Goal: Task Accomplishment & Management: Manage account settings

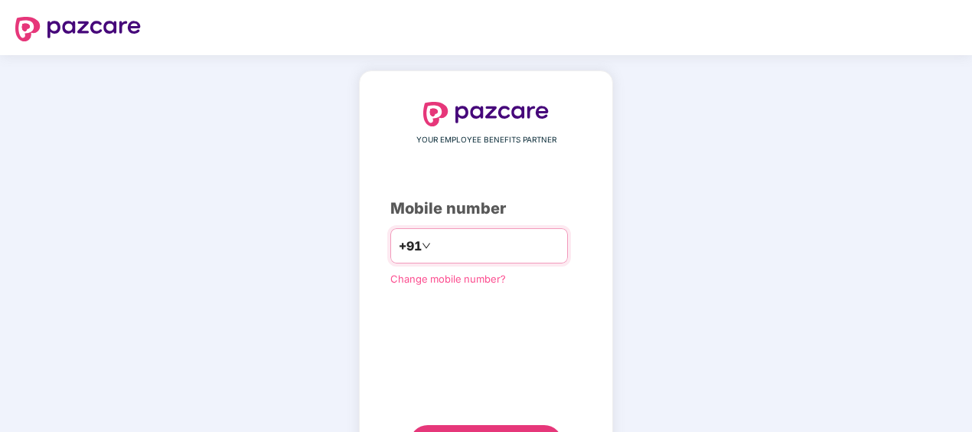
drag, startPoint x: 451, startPoint y: 247, endPoint x: 453, endPoint y: 257, distance: 10.2
click at [451, 247] on input "number" at bounding box center [497, 246] width 126 height 25
type input "**********"
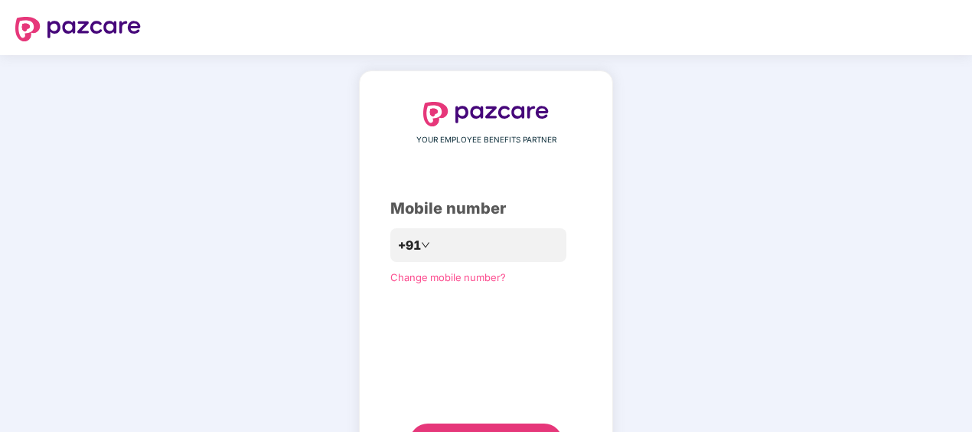
drag, startPoint x: 708, startPoint y: 232, endPoint x: 691, endPoint y: 249, distance: 23.8
click at [708, 233] on div "**********" at bounding box center [486, 281] width 972 height 452
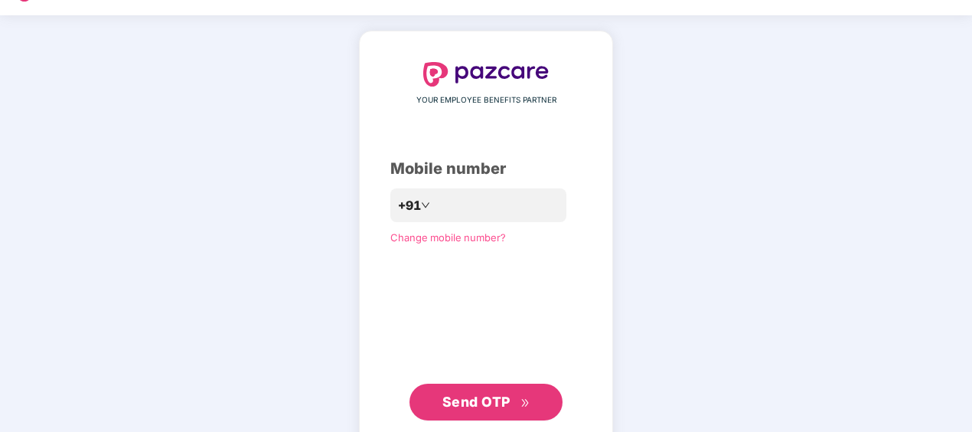
scroll to position [74, 0]
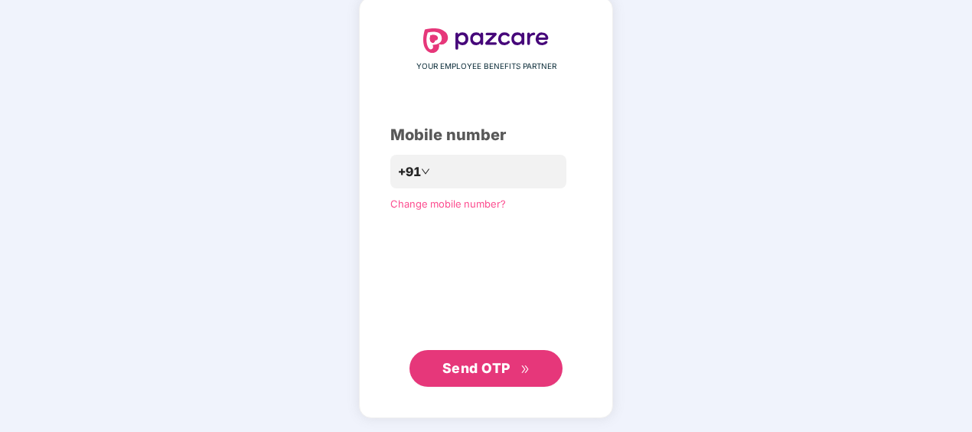
click at [467, 368] on span "Send OTP" at bounding box center [477, 368] width 68 height 16
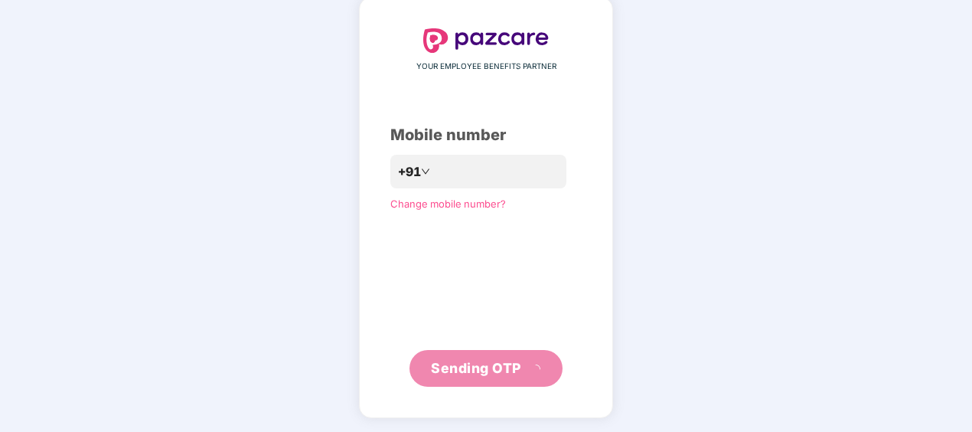
scroll to position [67, 0]
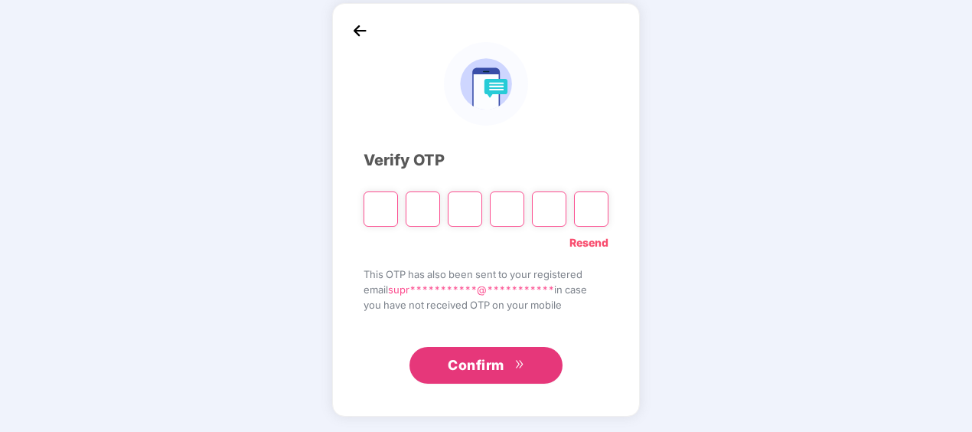
type input "*"
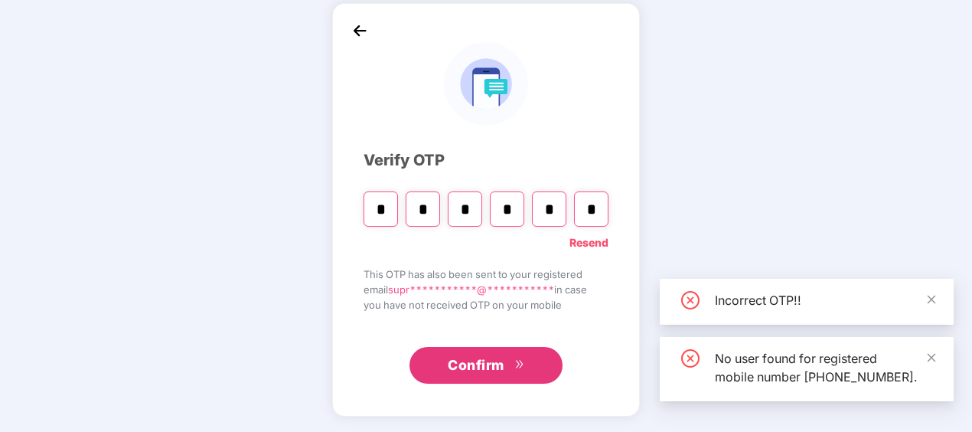
type input "*"
click at [561, 211] on input "*" at bounding box center [549, 208] width 34 height 35
type input "*"
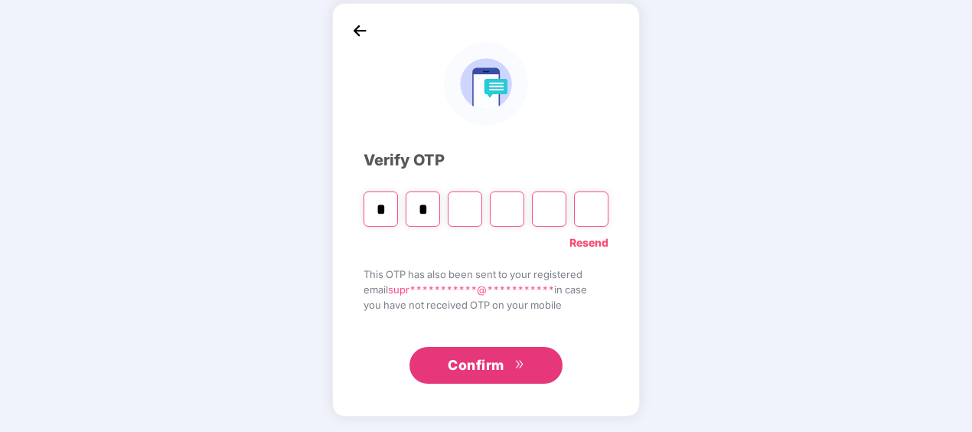
type input "*"
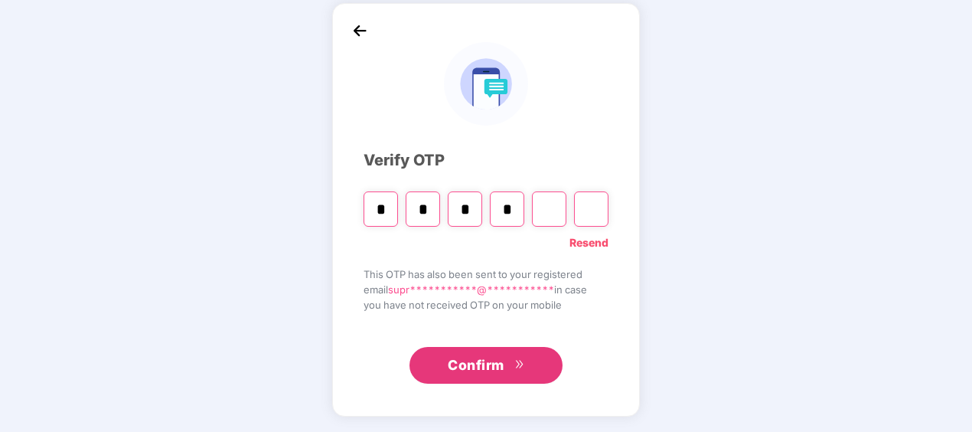
type input "*"
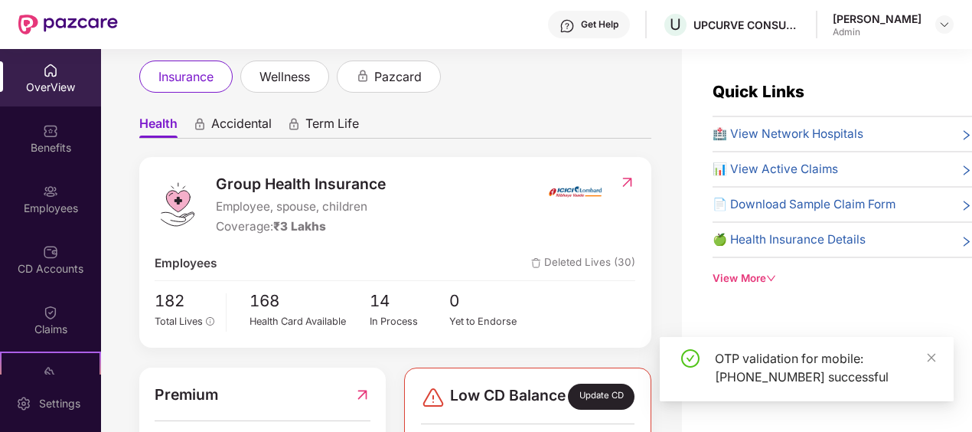
scroll to position [230, 0]
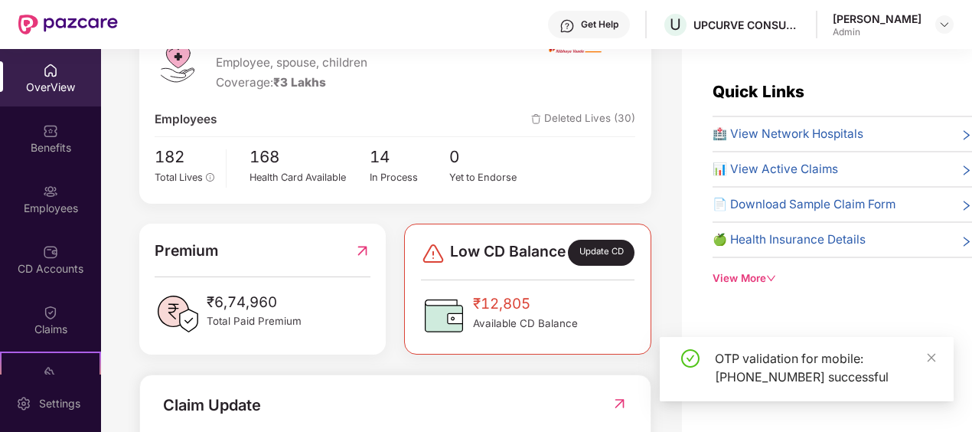
click at [925, 355] on div "OTP validation for mobile: [PHONE_NUMBER] successful" at bounding box center [825, 367] width 221 height 37
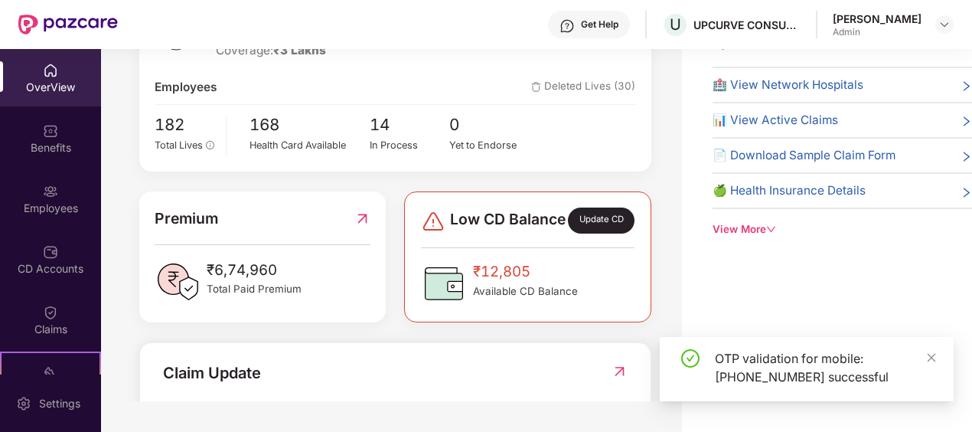
scroll to position [130, 0]
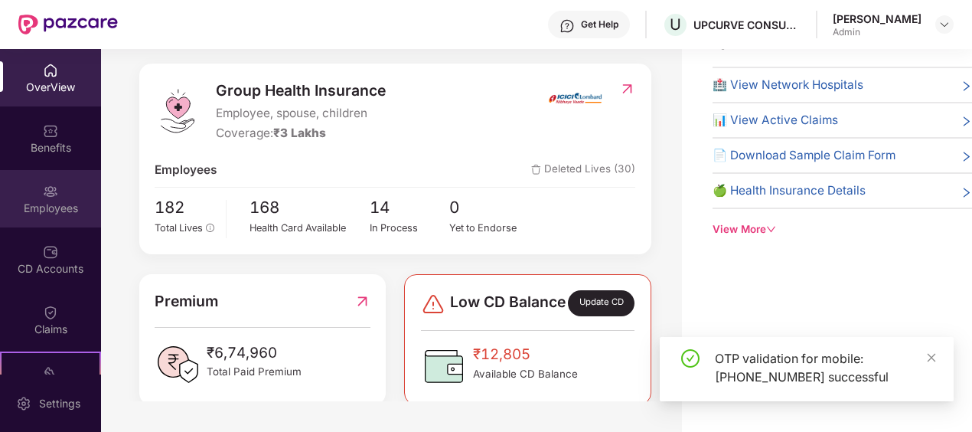
click at [43, 193] on img at bounding box center [50, 191] width 15 height 15
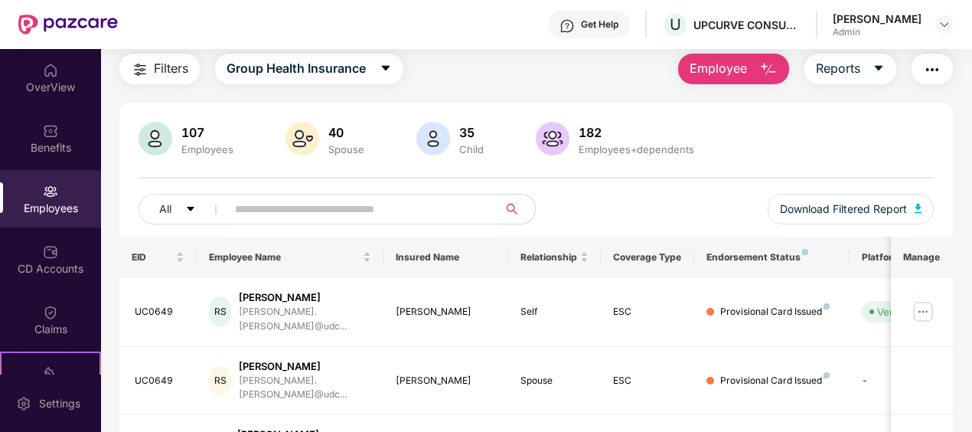
click at [342, 205] on input "text" at bounding box center [356, 209] width 243 height 23
type input "*******"
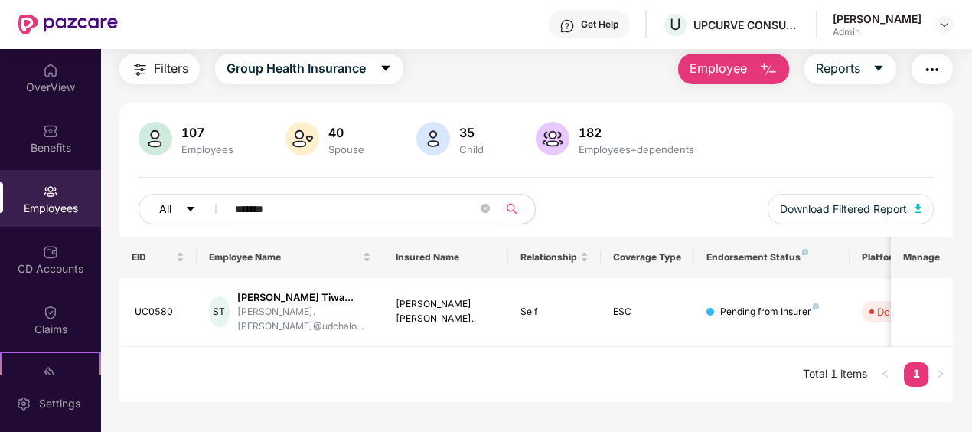
drag, startPoint x: 223, startPoint y: 207, endPoint x: 196, endPoint y: 207, distance: 26.8
click at [196, 207] on div "All *******" at bounding box center [338, 209] width 398 height 31
type input "*****"
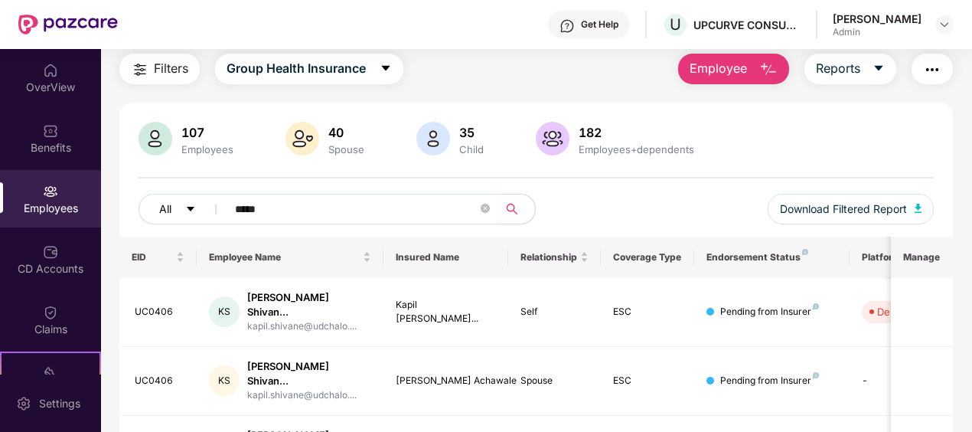
drag, startPoint x: 225, startPoint y: 207, endPoint x: 155, endPoint y: 217, distance: 70.5
click at [155, 217] on div "All *****" at bounding box center [338, 209] width 398 height 31
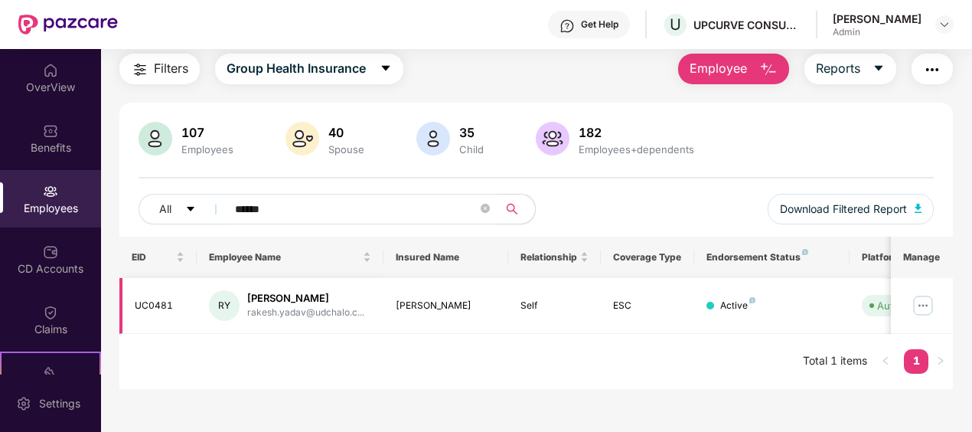
type input "******"
click at [916, 306] on img at bounding box center [923, 305] width 25 height 25
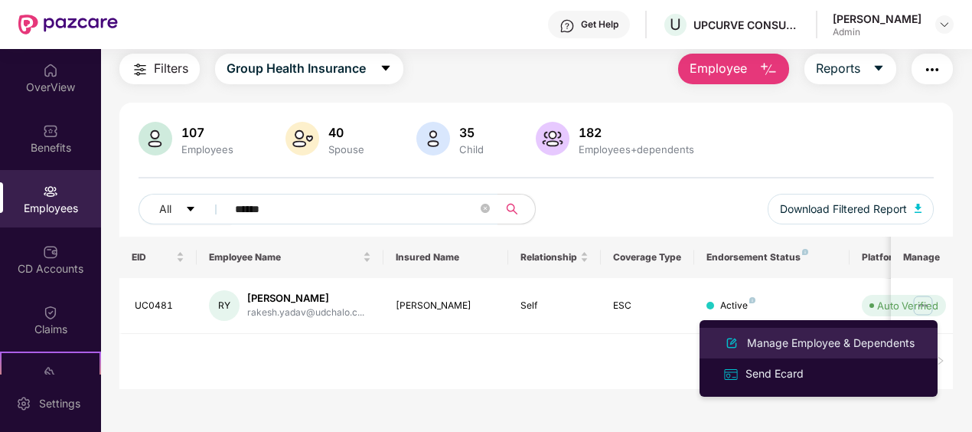
click at [811, 338] on div "Manage Employee & Dependents" at bounding box center [831, 343] width 174 height 17
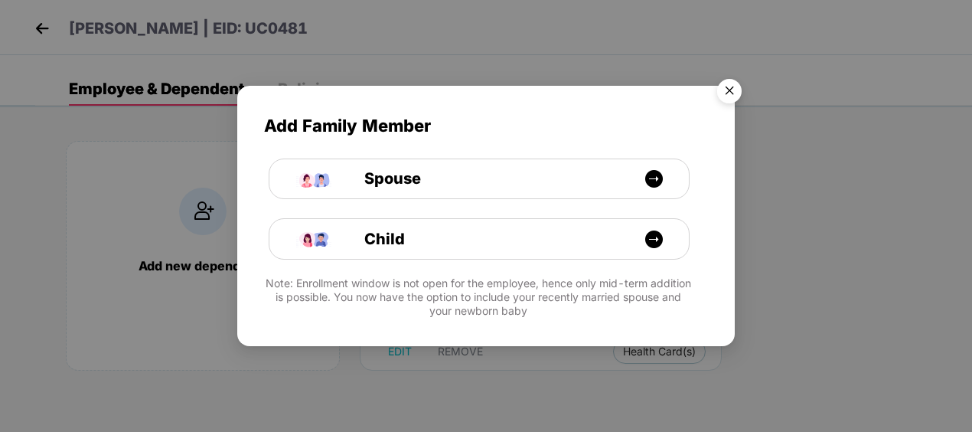
click at [736, 87] on img "Close" at bounding box center [729, 93] width 43 height 43
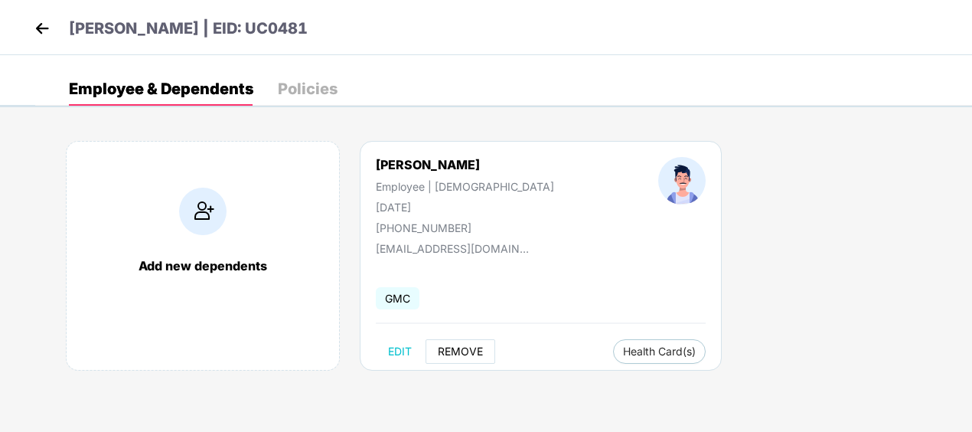
click at [459, 348] on span "REMOVE" at bounding box center [460, 351] width 45 height 12
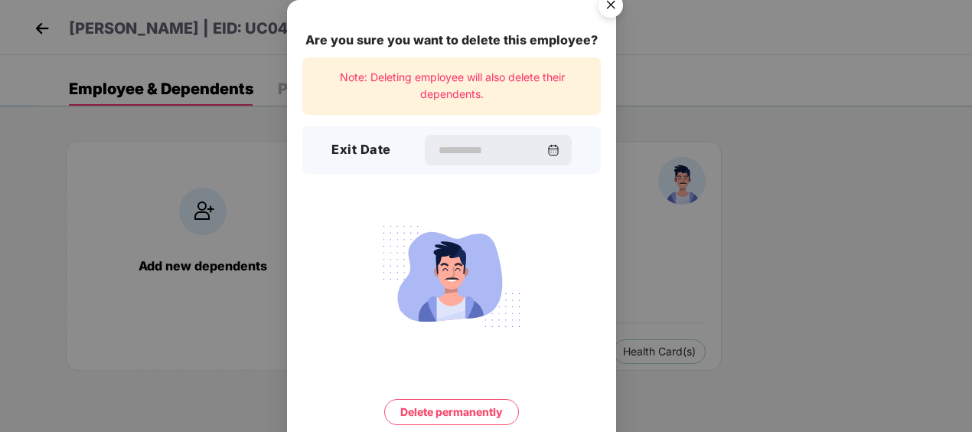
click at [469, 130] on div "Exit Date" at bounding box center [451, 149] width 299 height 47
click at [450, 144] on input at bounding box center [491, 150] width 110 height 16
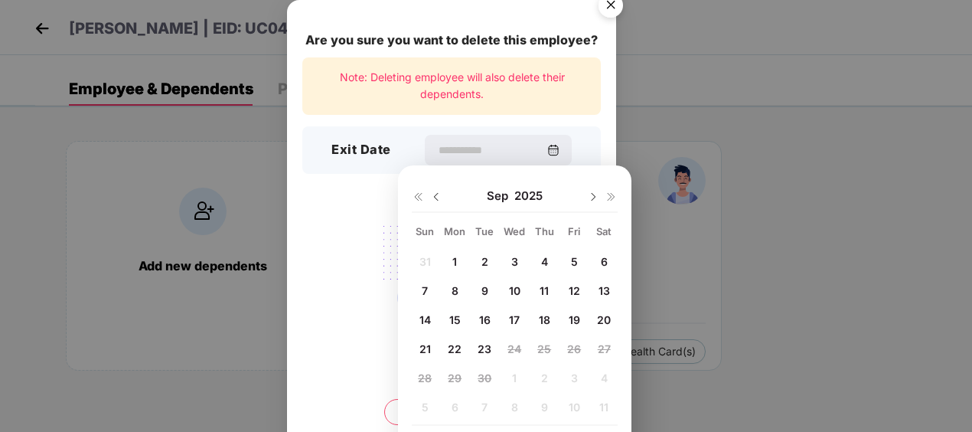
click at [580, 289] on div "12" at bounding box center [574, 290] width 23 height 23
type input "**********"
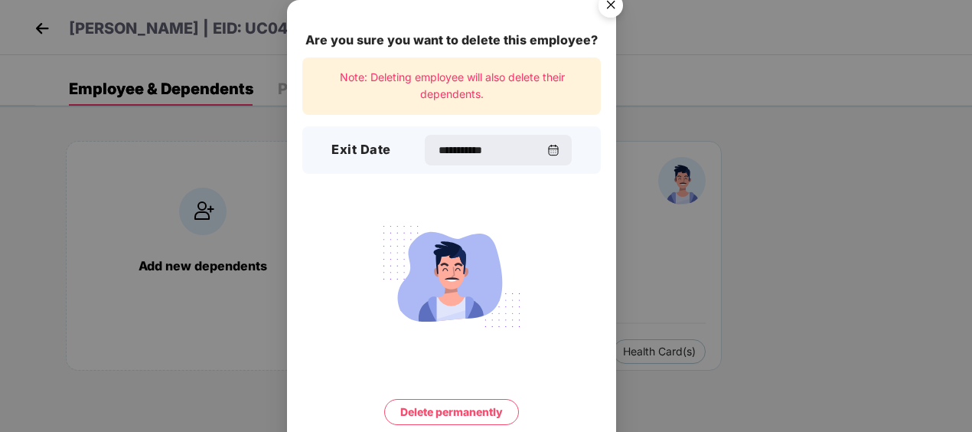
scroll to position [57, 0]
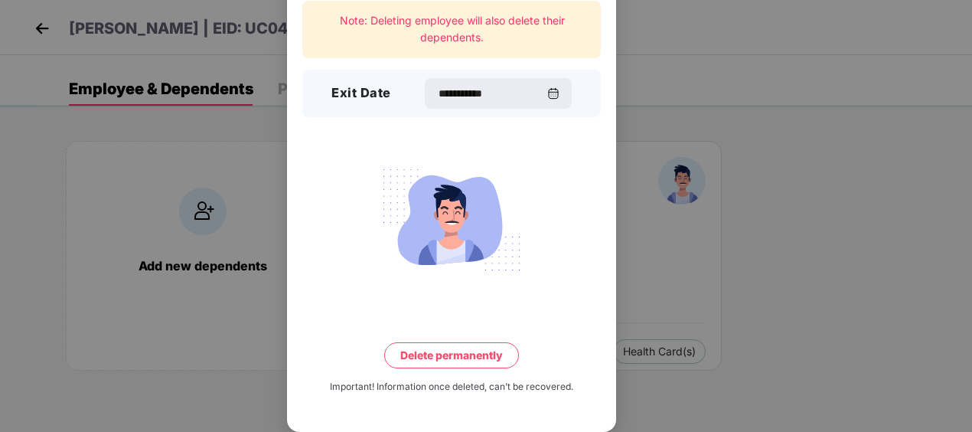
click at [446, 347] on button "Delete permanently" at bounding box center [451, 355] width 135 height 26
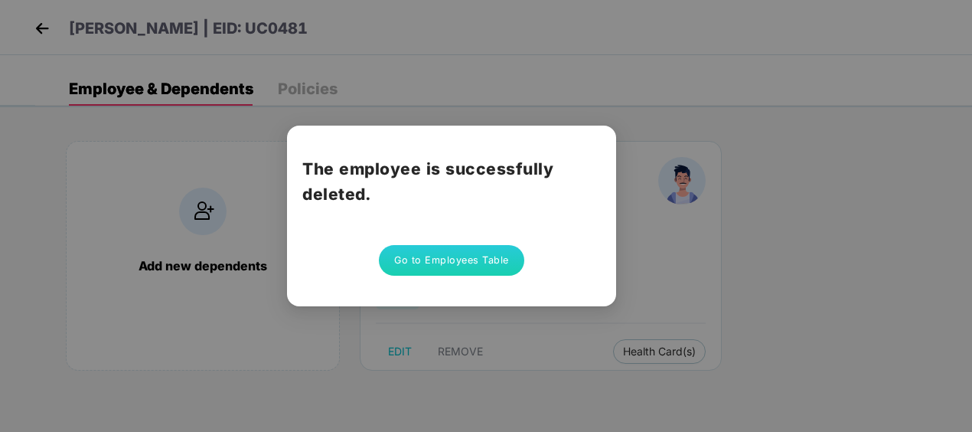
click at [403, 262] on button "Go to Employees Table" at bounding box center [451, 260] width 145 height 31
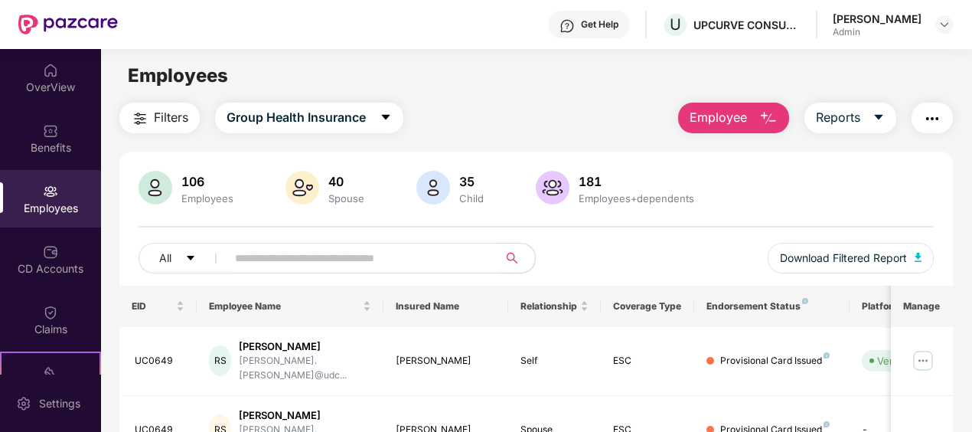
click at [361, 263] on input "text" at bounding box center [356, 258] width 243 height 23
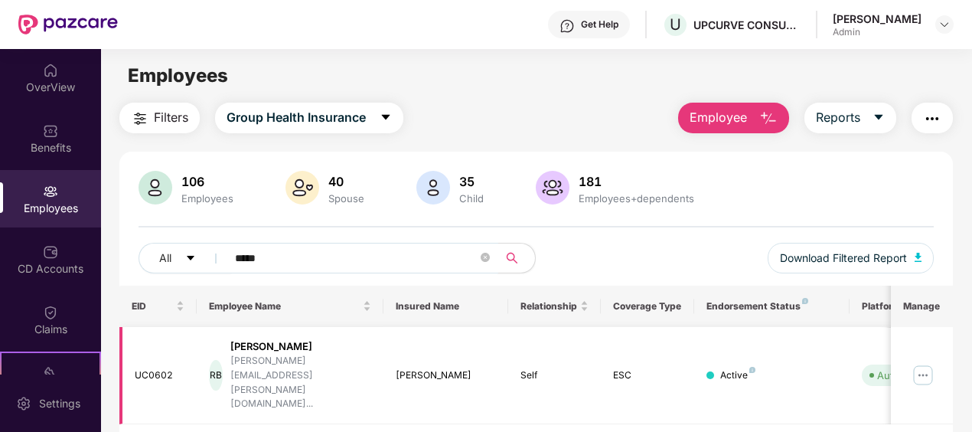
type input "*****"
click at [924, 363] on img at bounding box center [923, 375] width 25 height 25
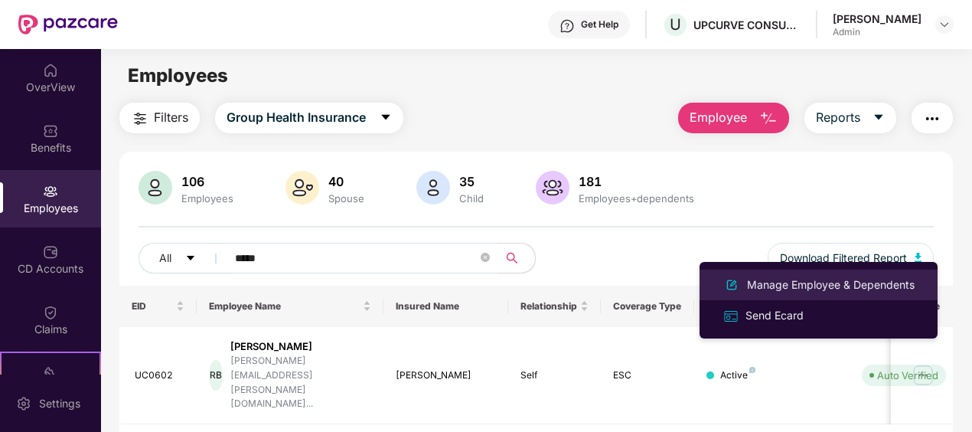
click at [780, 285] on div "Manage Employee & Dependents" at bounding box center [831, 284] width 174 height 17
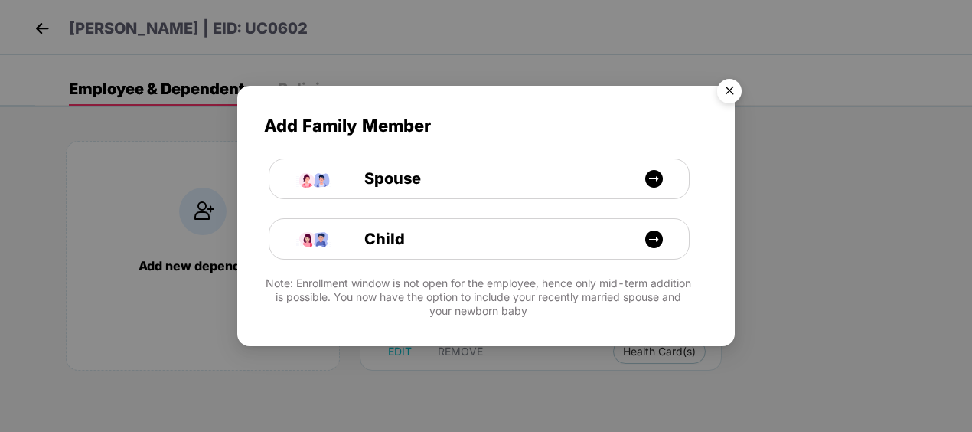
click at [730, 90] on img "Close" at bounding box center [729, 93] width 43 height 43
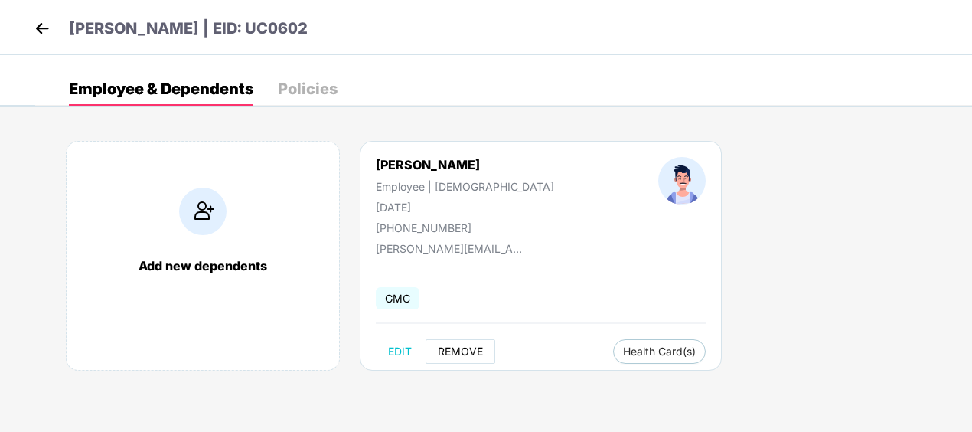
click at [469, 349] on span "REMOVE" at bounding box center [460, 351] width 45 height 12
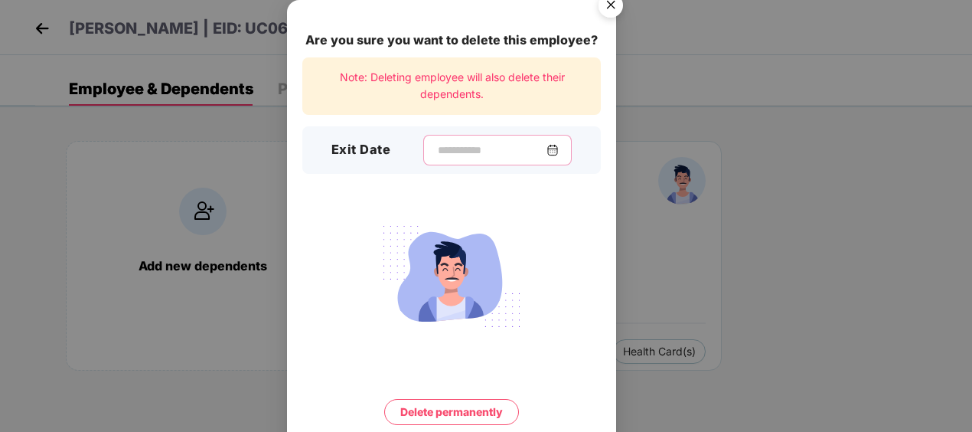
click at [482, 158] on input at bounding box center [491, 150] width 110 height 16
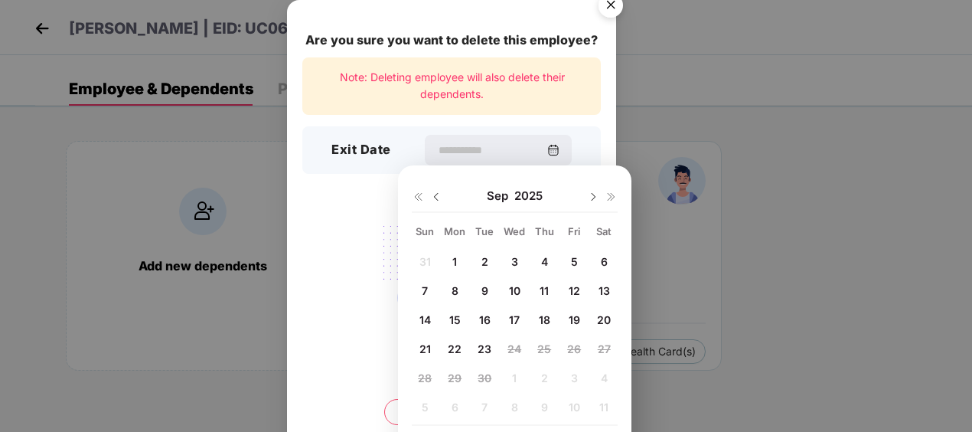
click at [491, 319] on div "16" at bounding box center [484, 319] width 23 height 23
type input "**********"
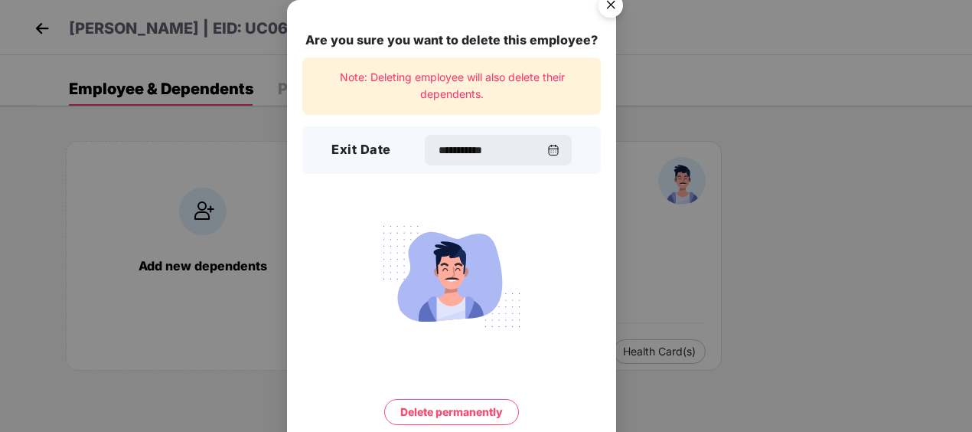
scroll to position [57, 0]
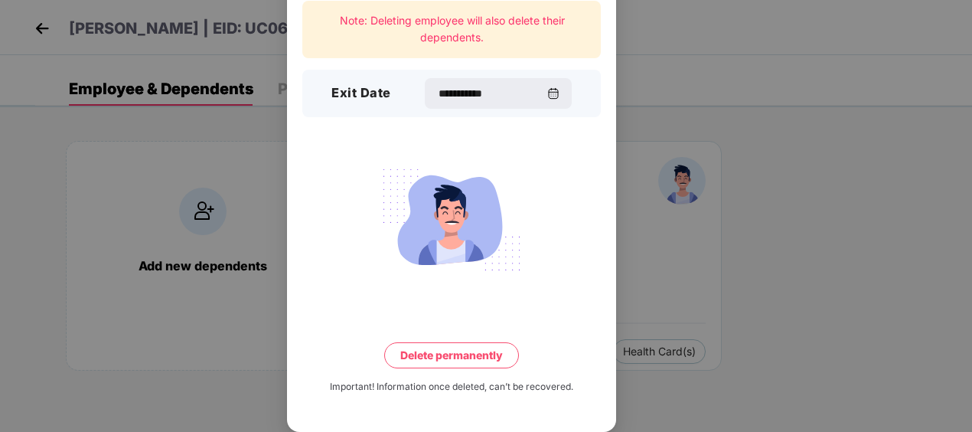
click at [449, 357] on button "Delete permanently" at bounding box center [451, 355] width 135 height 26
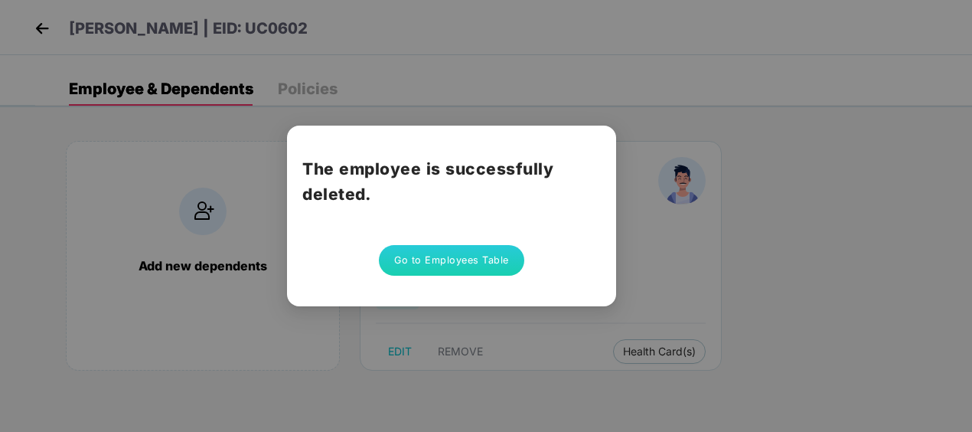
click at [485, 268] on button "Go to Employees Table" at bounding box center [451, 260] width 145 height 31
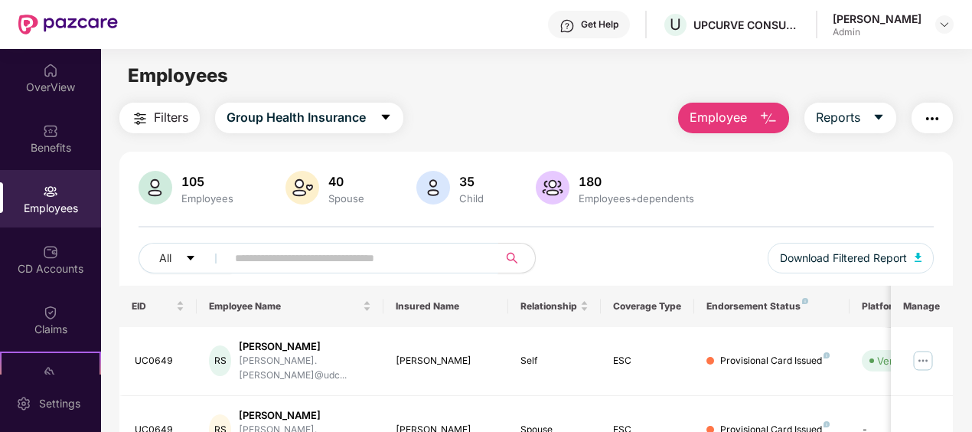
click at [394, 262] on input "text" at bounding box center [356, 258] width 243 height 23
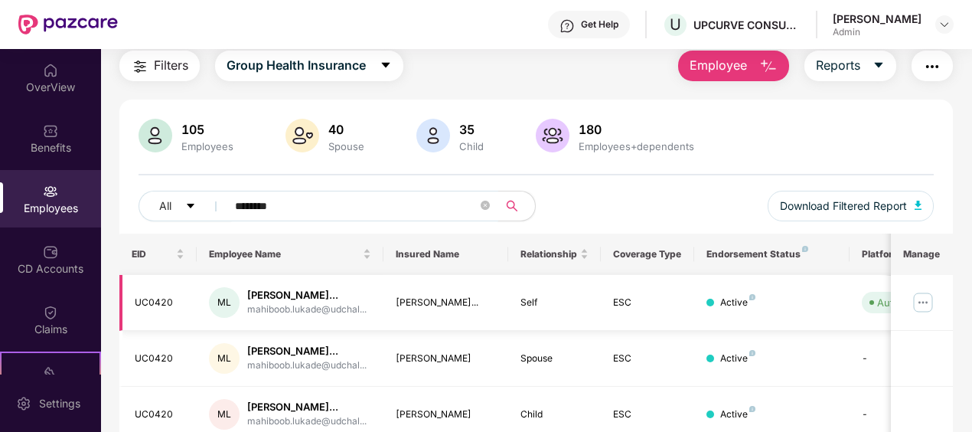
scroll to position [77, 0]
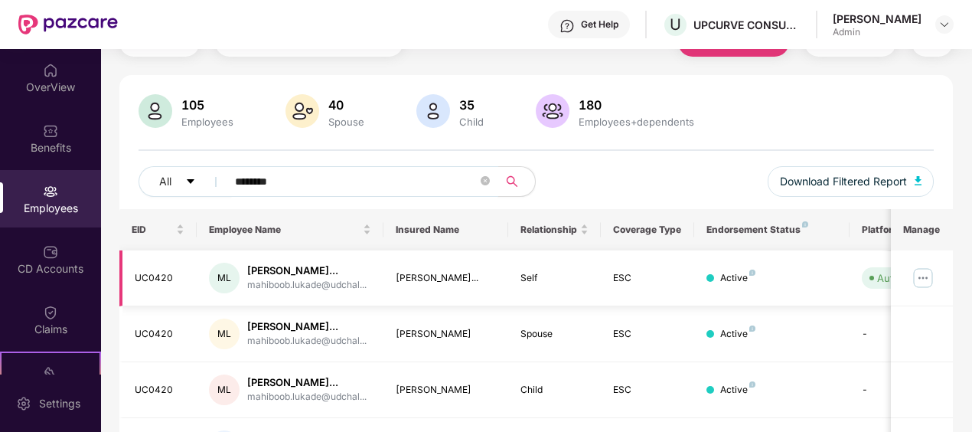
type input "********"
click at [927, 281] on img at bounding box center [923, 278] width 25 height 25
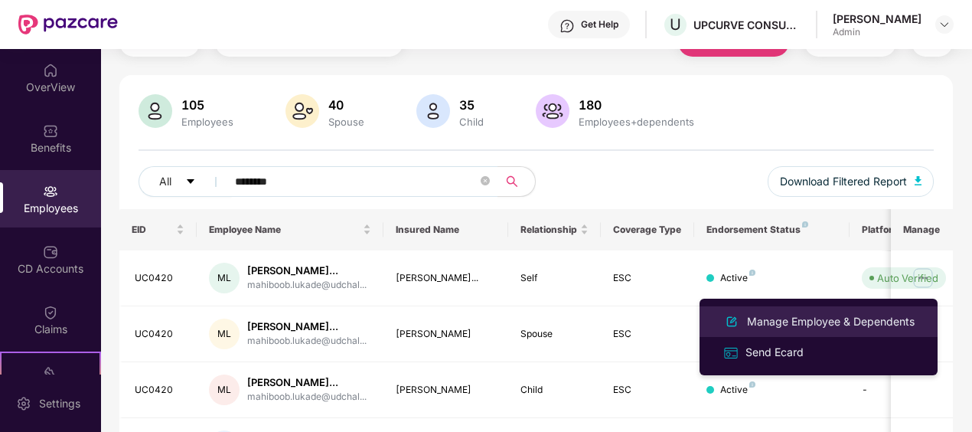
click at [751, 314] on div "Manage Employee & Dependents" at bounding box center [831, 321] width 174 height 17
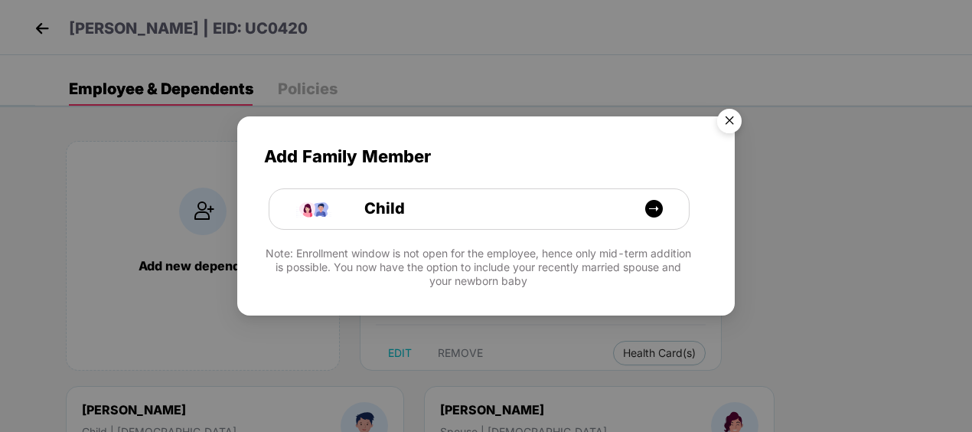
click at [723, 116] on img "Close" at bounding box center [729, 123] width 43 height 43
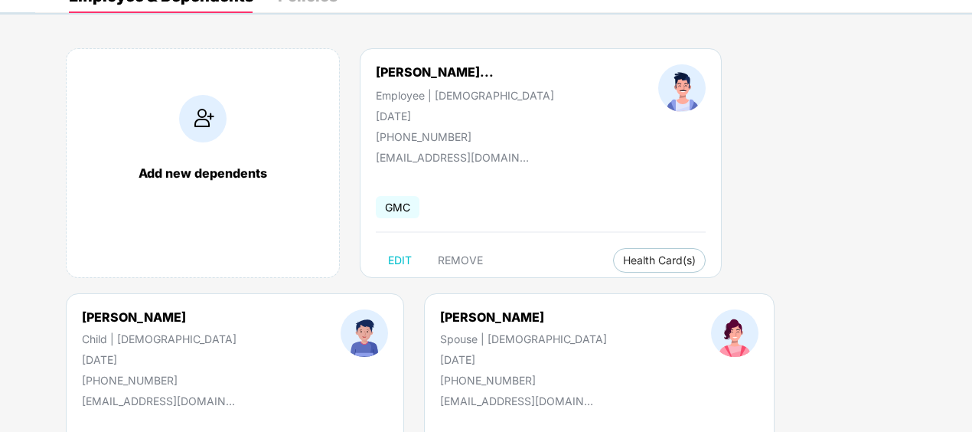
scroll to position [69, 0]
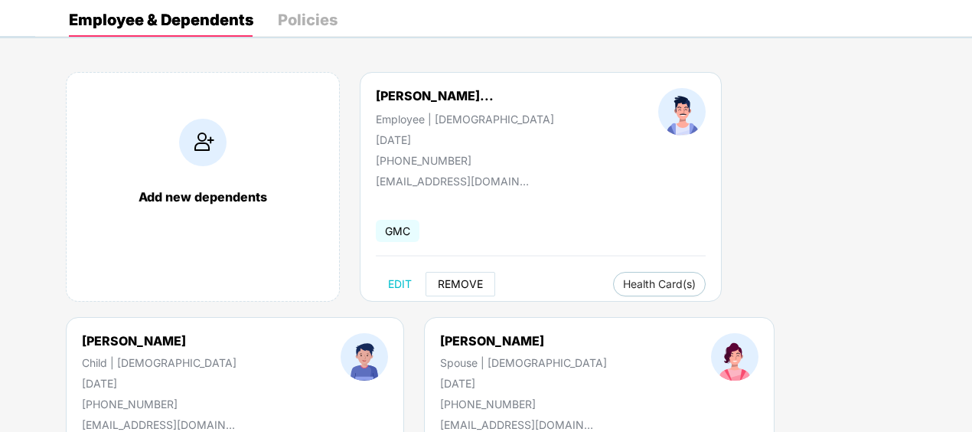
click at [476, 280] on span "REMOVE" at bounding box center [460, 284] width 45 height 12
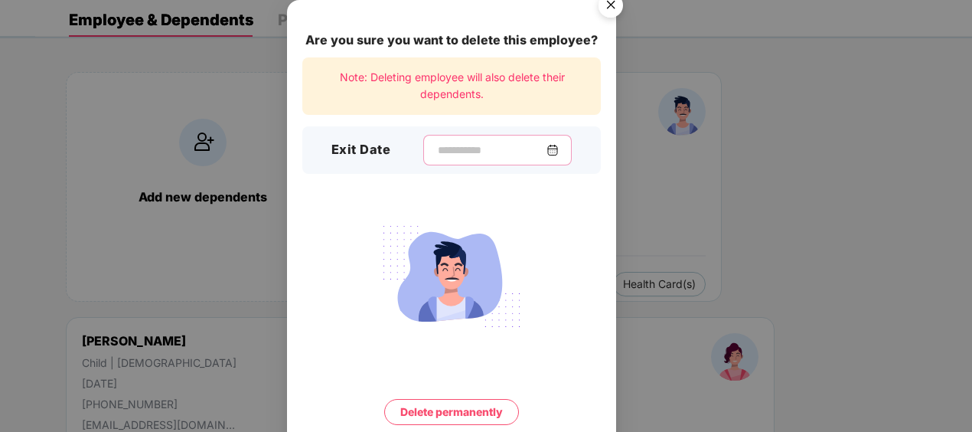
click at [473, 147] on input at bounding box center [491, 150] width 110 height 16
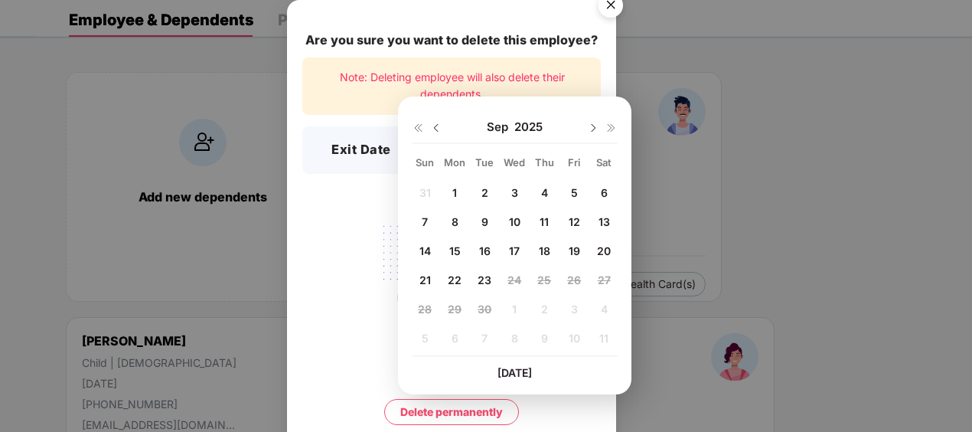
click at [427, 222] on span "7" at bounding box center [425, 221] width 6 height 13
type input "**********"
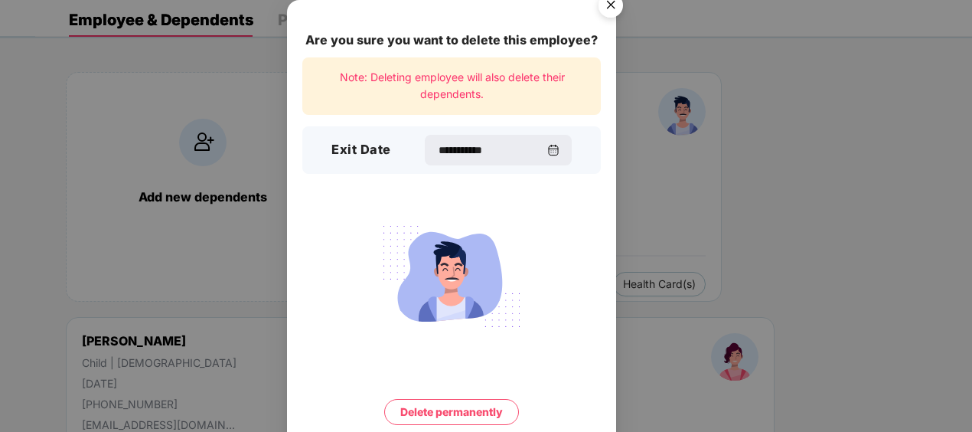
click at [484, 423] on button "Delete permanently" at bounding box center [451, 412] width 135 height 26
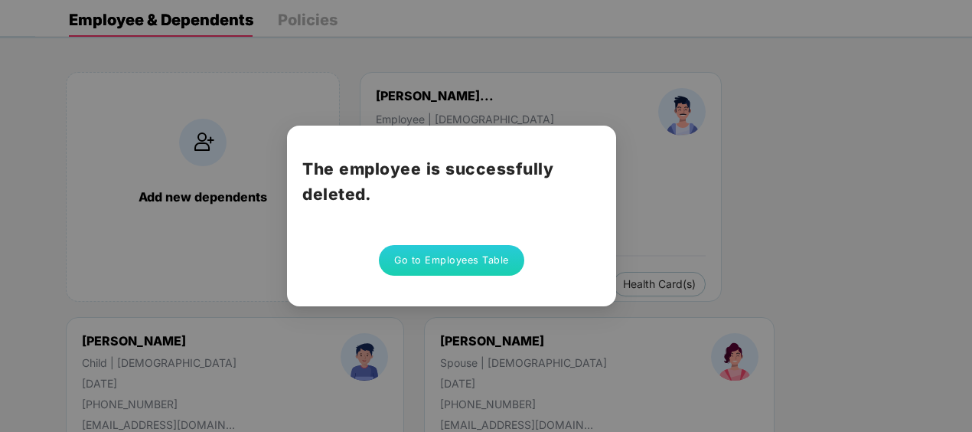
click at [750, 152] on div "The employee is successfully deleted. Go to Employees Table" at bounding box center [486, 216] width 972 height 432
click at [967, 212] on div "The employee is successfully deleted. Go to Employees Table" at bounding box center [486, 216] width 972 height 432
click at [404, 263] on button "Go to Employees Table" at bounding box center [451, 260] width 145 height 31
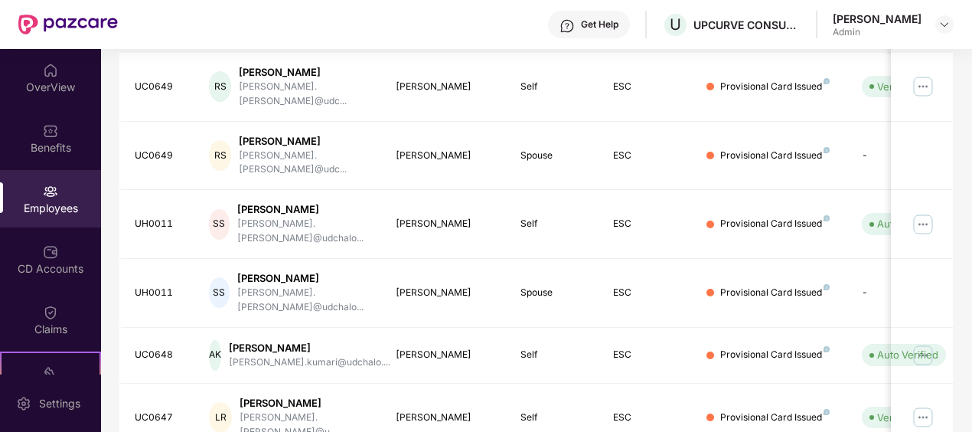
scroll to position [505, 0]
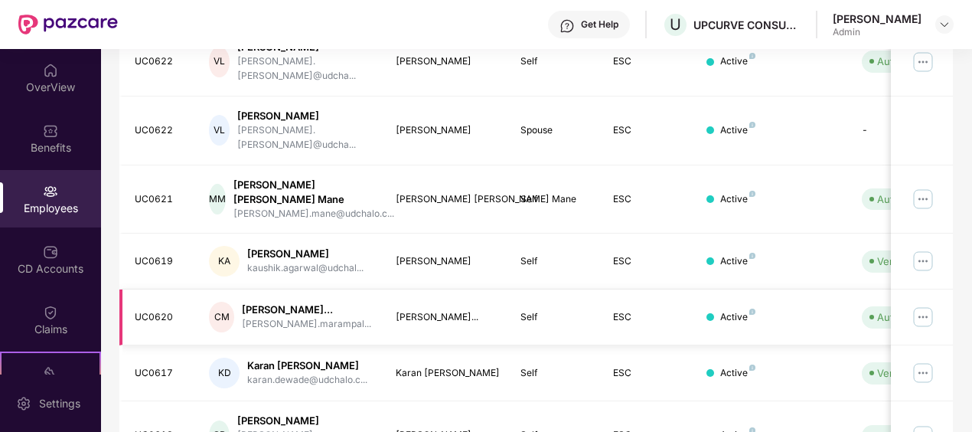
scroll to position [531, 0]
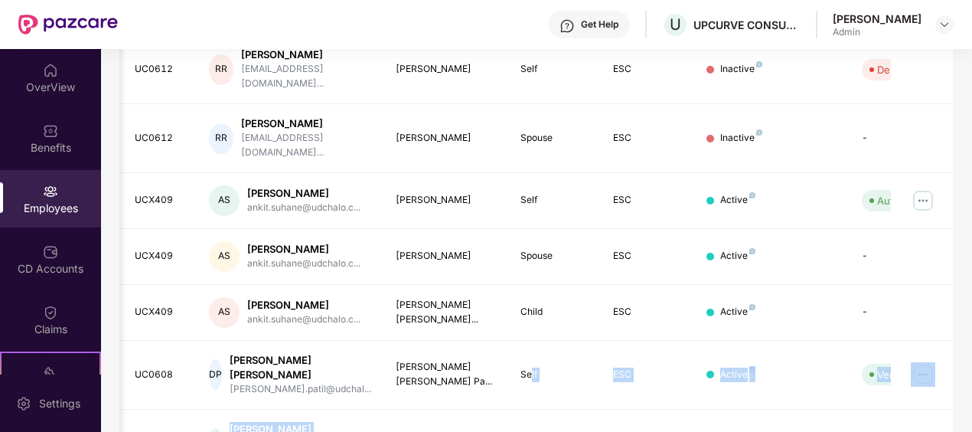
scroll to position [0, 159]
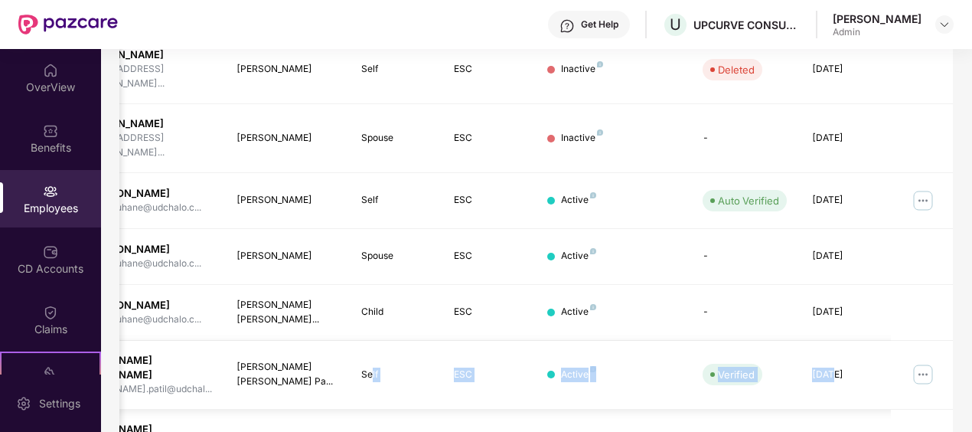
drag, startPoint x: 529, startPoint y: 286, endPoint x: 830, endPoint y: 341, distance: 305.8
click at [830, 341] on tr "UC0608 DP [PERSON_NAME] [PERSON_NAME] [PERSON_NAME].patil@udchal... [PERSON_NAM…" at bounding box center [457, 375] width 995 height 69
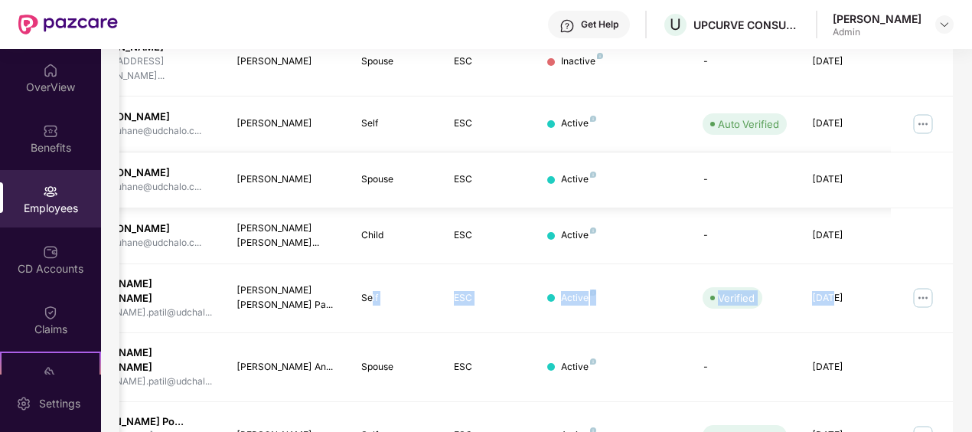
scroll to position [429, 0]
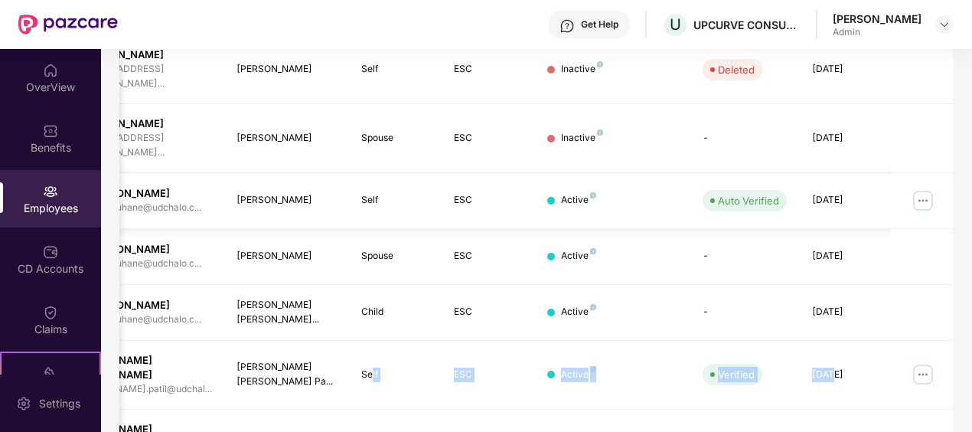
click at [917, 188] on img at bounding box center [923, 200] width 25 height 25
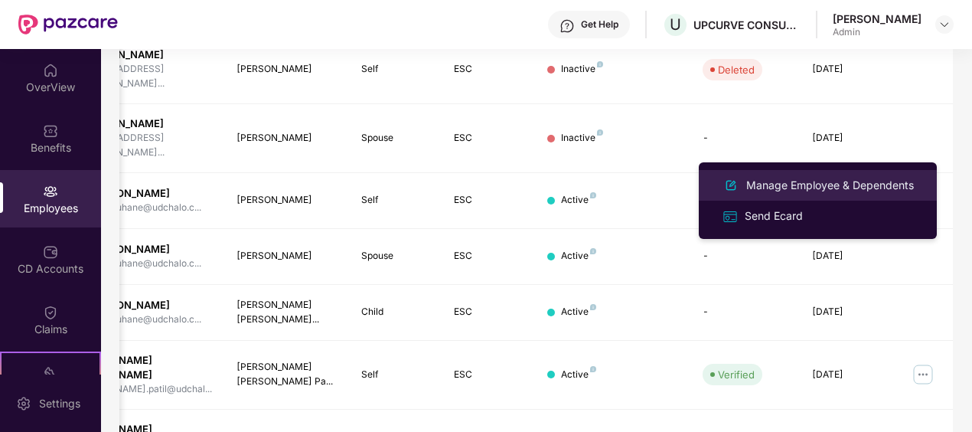
click at [799, 180] on div "Manage Employee & Dependents" at bounding box center [831, 185] width 174 height 17
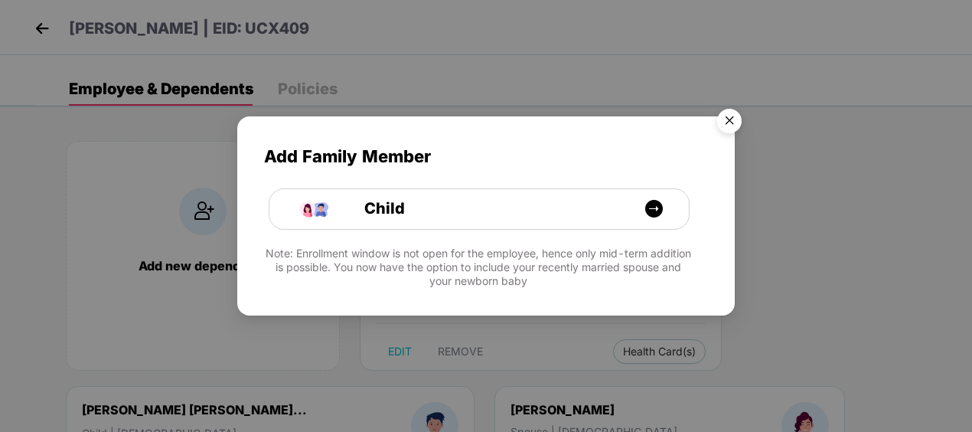
click at [731, 118] on img "Close" at bounding box center [729, 123] width 43 height 43
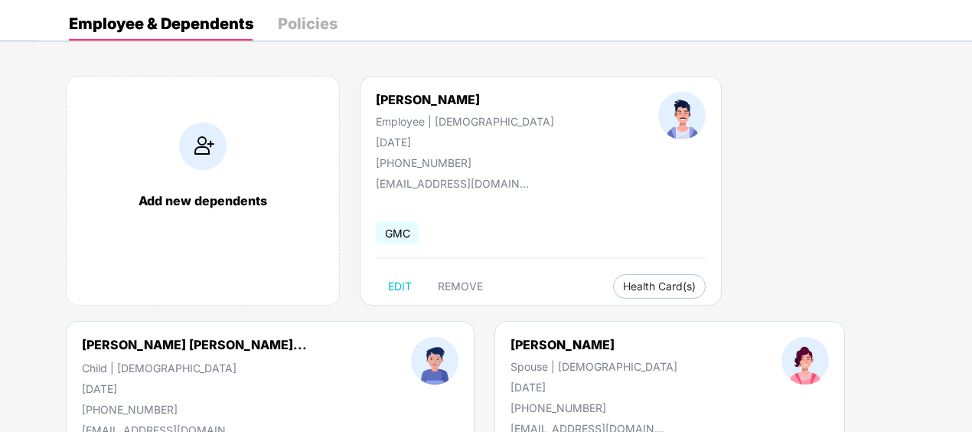
scroll to position [153, 0]
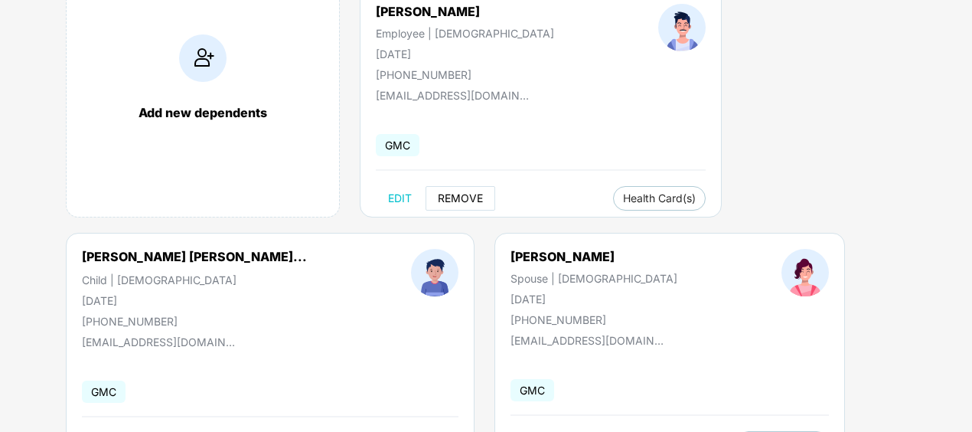
click at [458, 193] on span "REMOVE" at bounding box center [460, 198] width 45 height 12
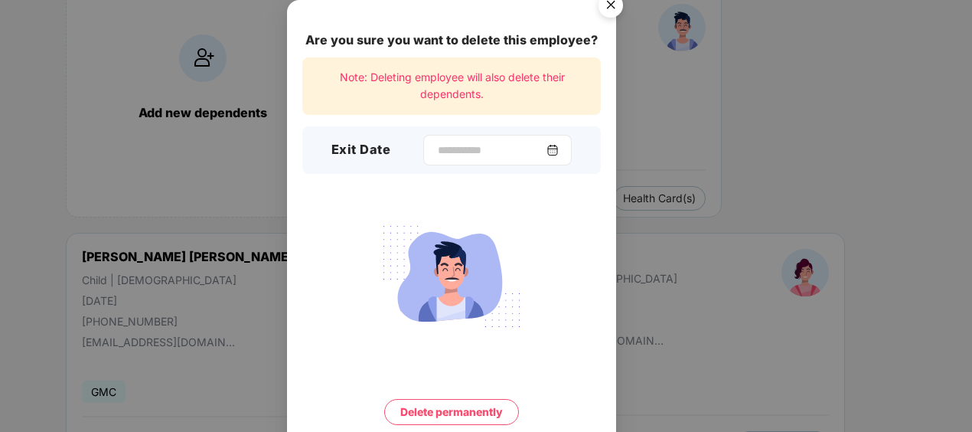
click at [423, 146] on div at bounding box center [497, 150] width 149 height 31
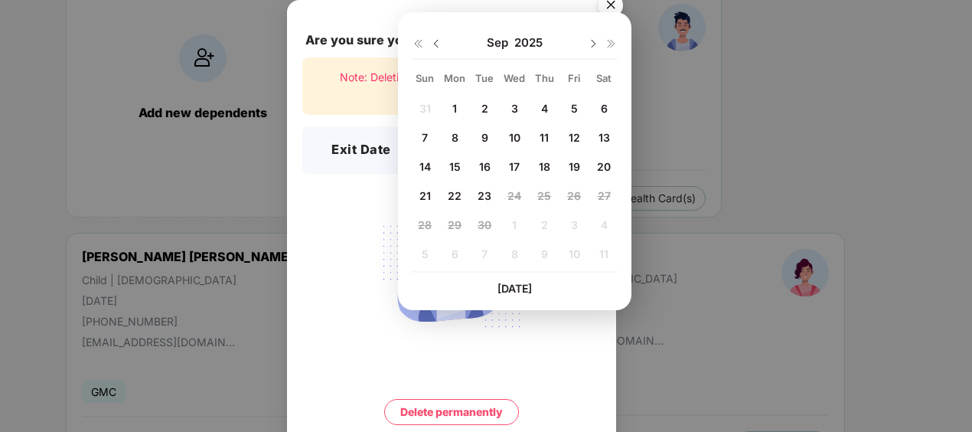
click at [512, 131] on span "10" at bounding box center [514, 137] width 11 height 13
type input "**********"
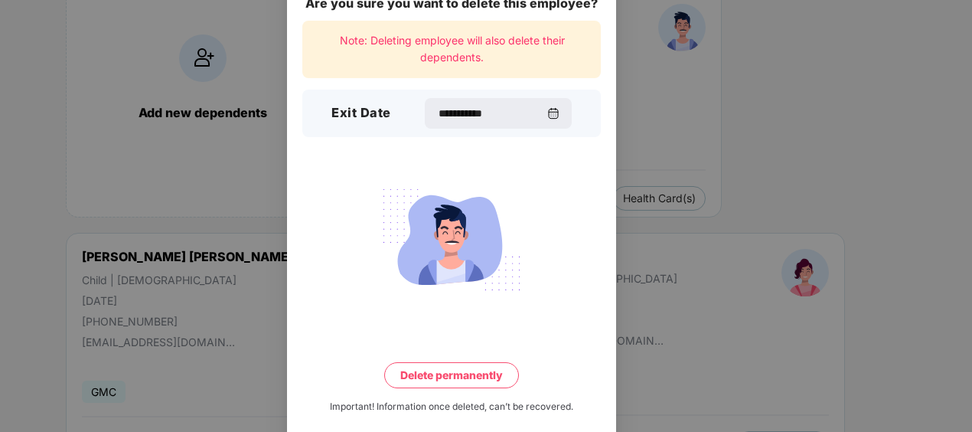
scroll to position [57, 0]
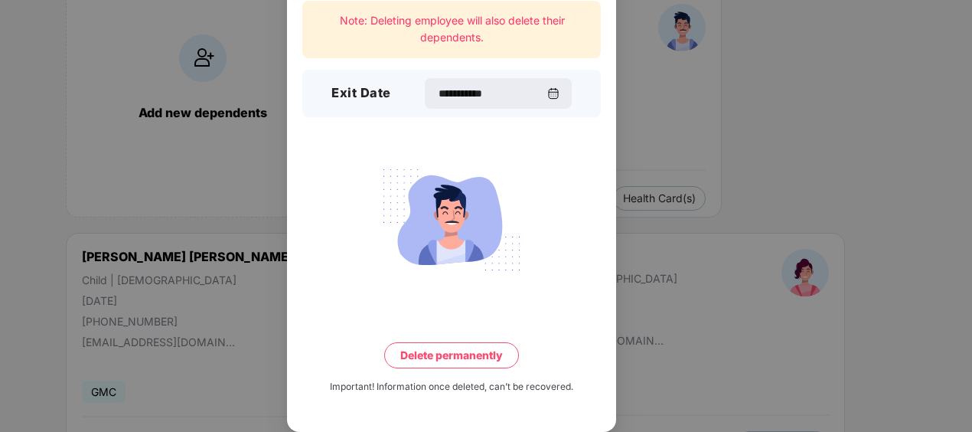
click at [432, 361] on button "Delete permanently" at bounding box center [451, 355] width 135 height 26
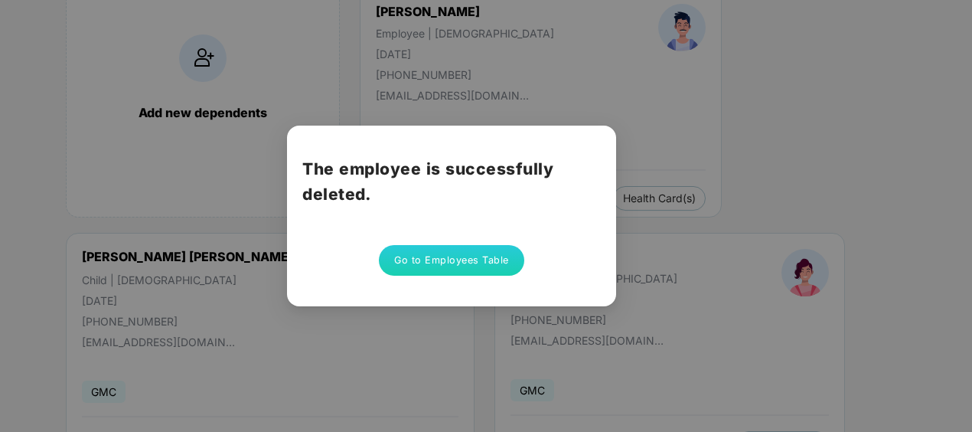
scroll to position [0, 0]
click at [427, 260] on button "Go to Employees Table" at bounding box center [451, 260] width 145 height 31
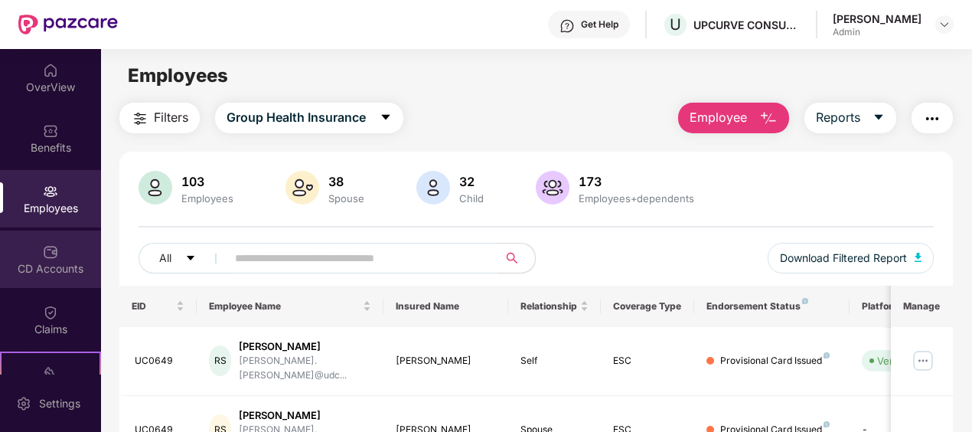
click at [54, 263] on div "CD Accounts" at bounding box center [50, 268] width 101 height 15
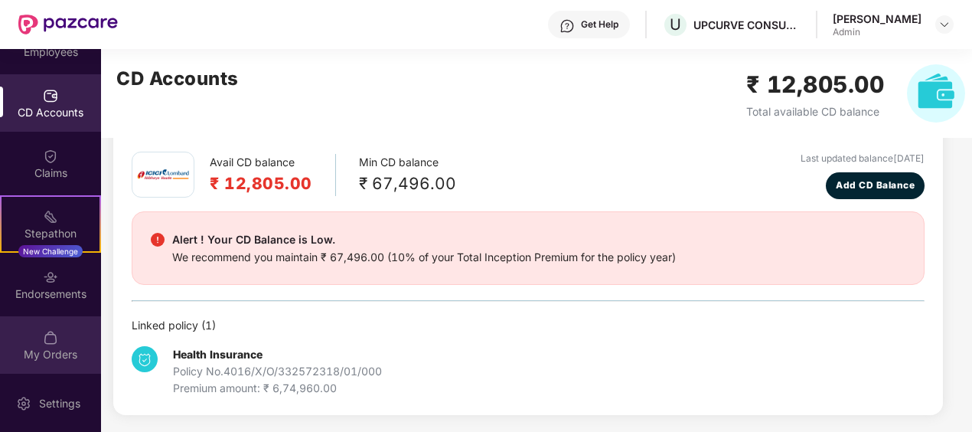
scroll to position [158, 0]
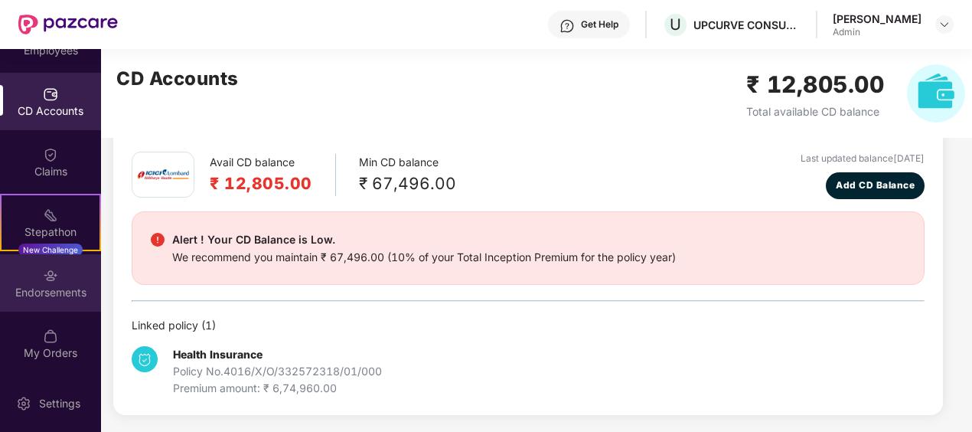
click at [41, 293] on div "Endorsements" at bounding box center [50, 292] width 101 height 15
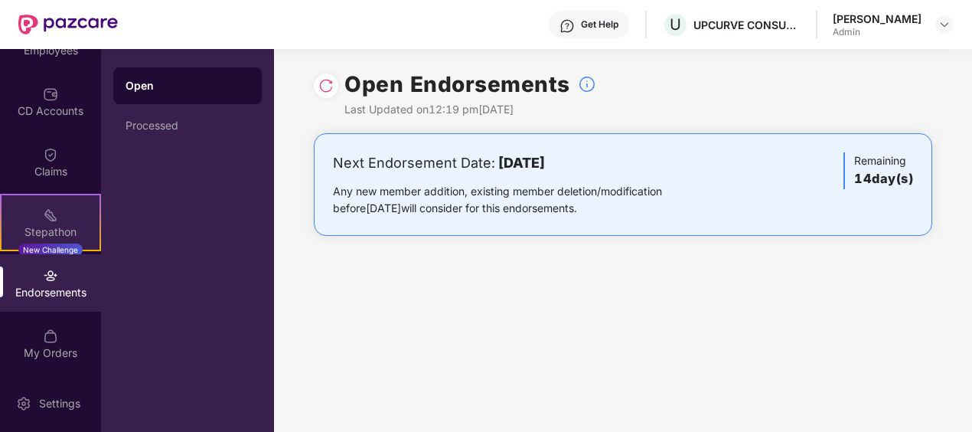
click at [51, 222] on div "Stepathon New Challenge" at bounding box center [50, 222] width 101 height 57
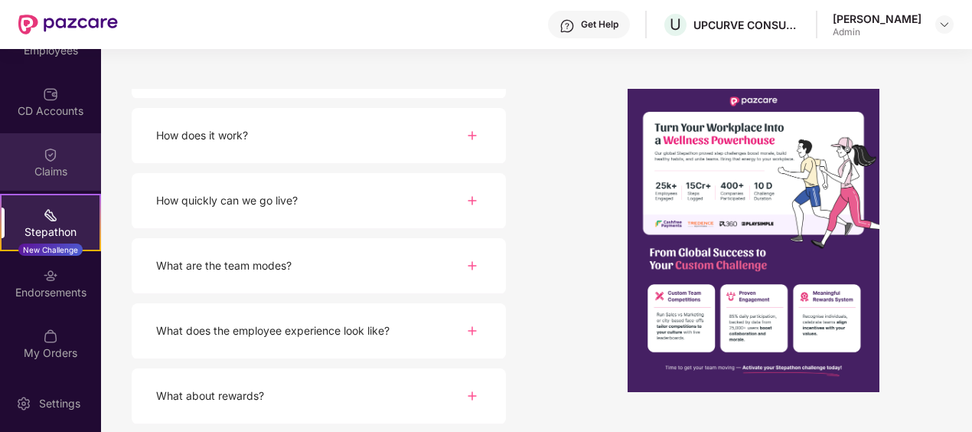
scroll to position [5, 0]
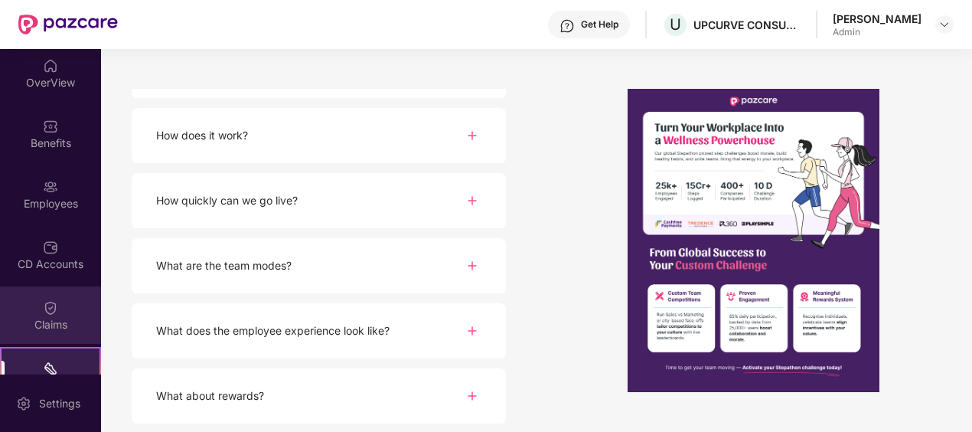
click at [34, 309] on div "Claims" at bounding box center [50, 314] width 101 height 57
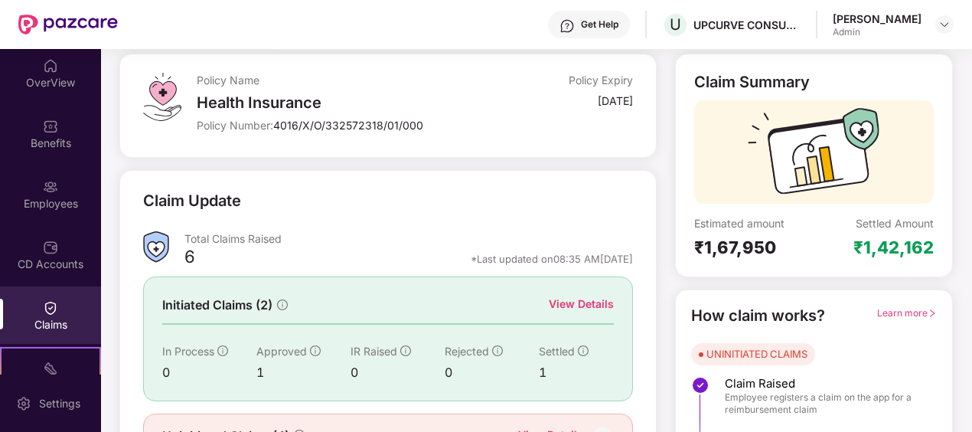
scroll to position [167, 0]
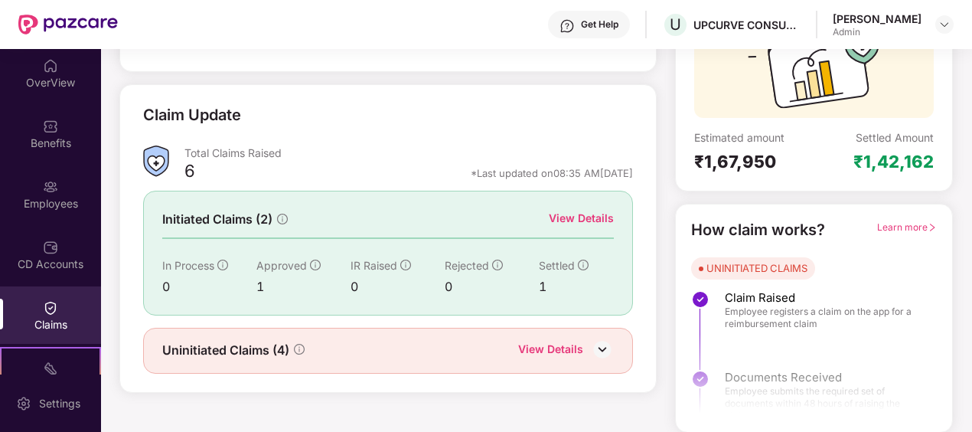
click at [587, 216] on div "View Details" at bounding box center [581, 218] width 65 height 17
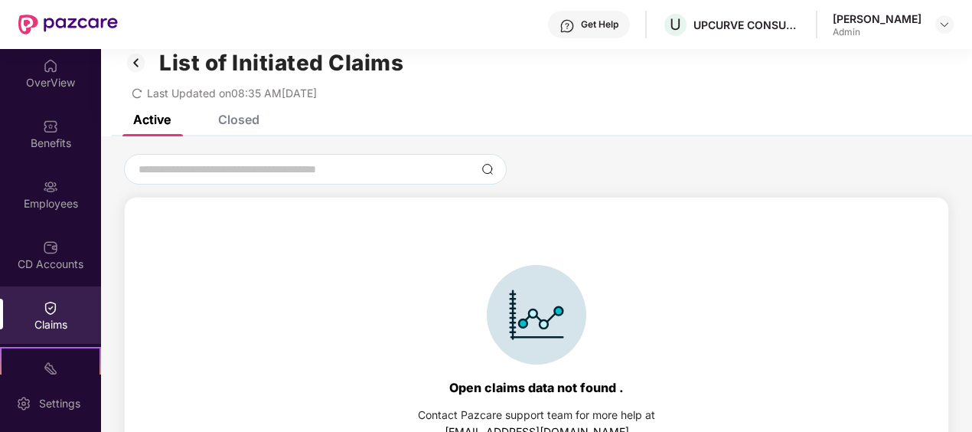
scroll to position [0, 0]
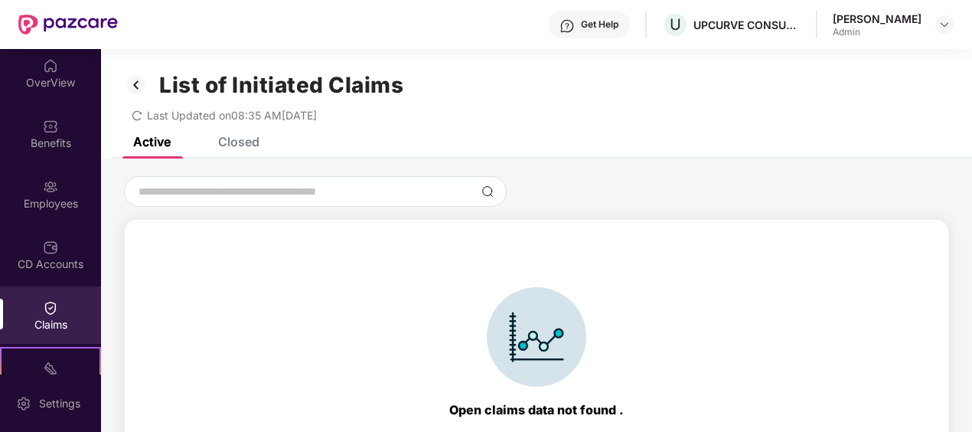
click at [250, 139] on div "Closed" at bounding box center [238, 141] width 41 height 15
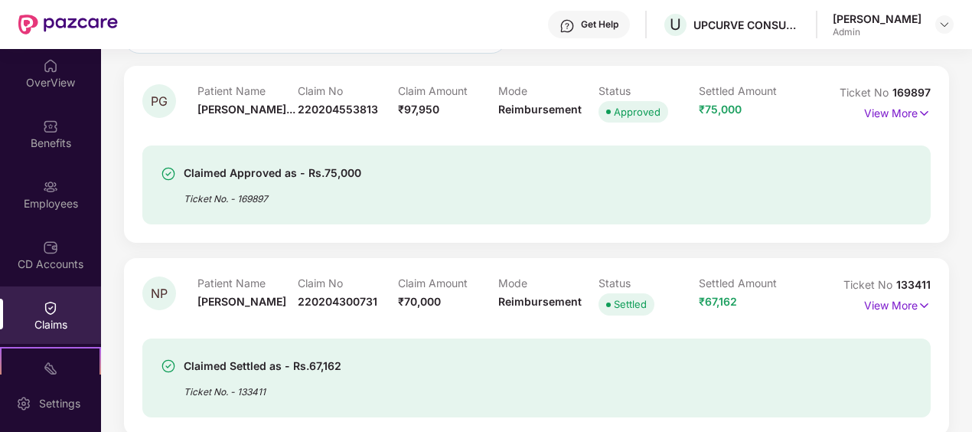
scroll to position [172, 0]
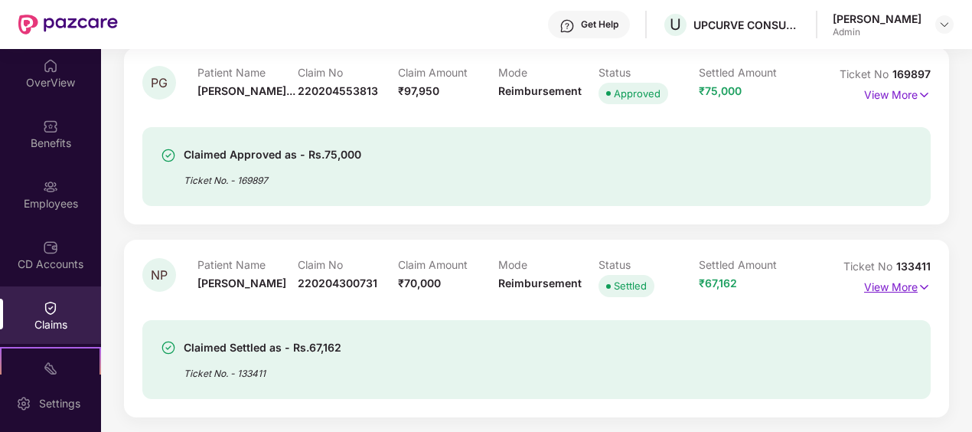
click at [887, 286] on p "View More" at bounding box center [898, 285] width 67 height 21
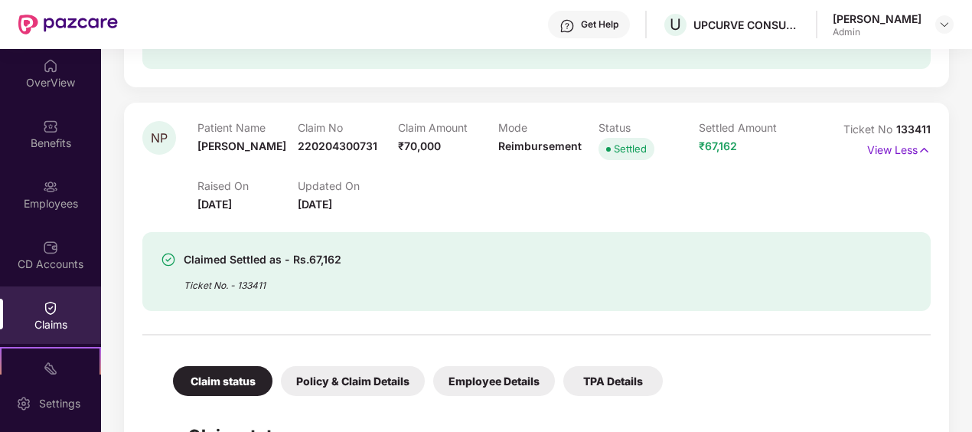
scroll to position [0, 0]
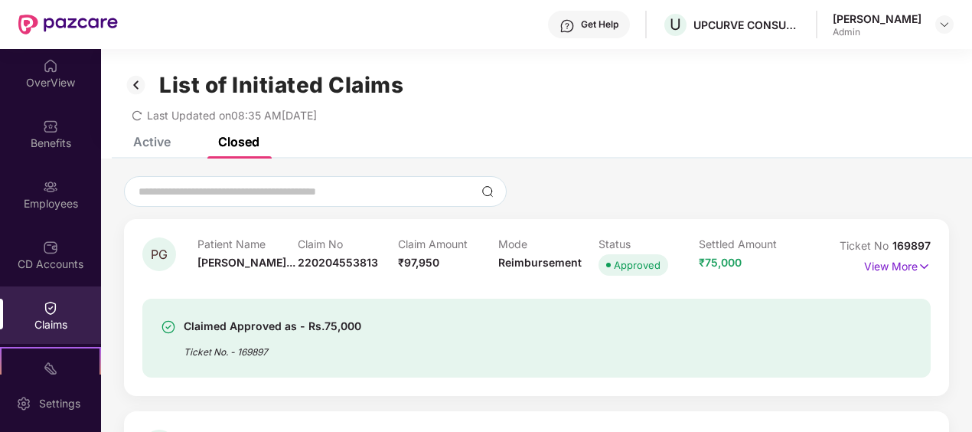
click at [149, 147] on div "Active" at bounding box center [152, 141] width 38 height 15
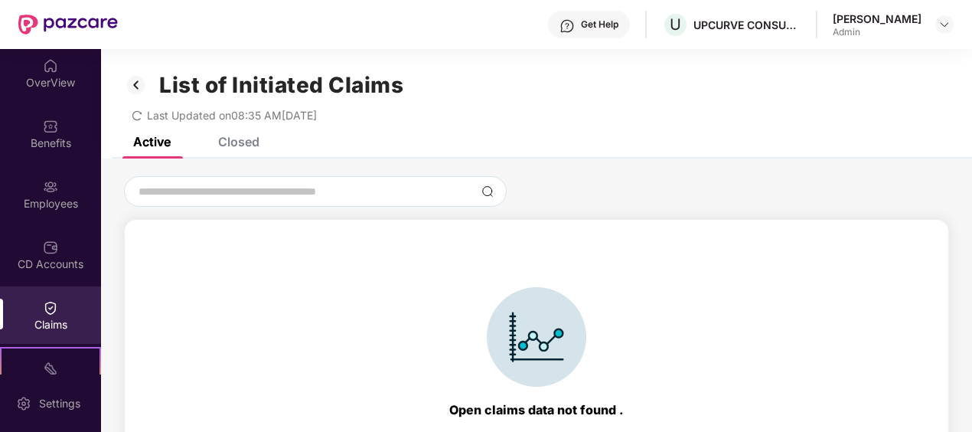
click at [135, 83] on img at bounding box center [136, 85] width 25 height 26
